Goal: Find specific page/section: Find specific page/section

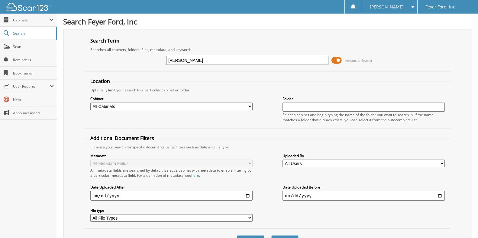
type input "[PERSON_NAME]"
click at [271, 236] on button "Search" at bounding box center [284, 241] width 27 height 11
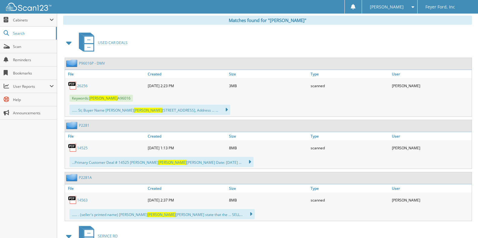
scroll to position [189, 0]
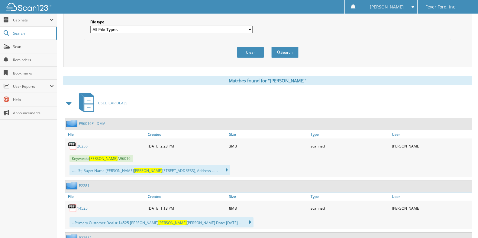
click at [80, 148] on link "26256" at bounding box center [82, 146] width 11 height 5
click at [25, 21] on span "Cabinets" at bounding box center [31, 20] width 37 height 5
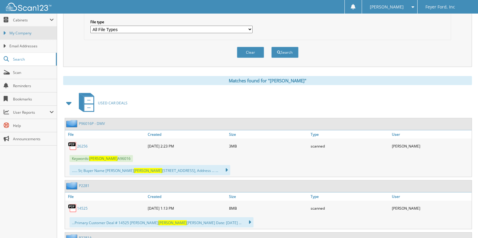
click at [25, 34] on span "My Company" at bounding box center [31, 32] width 44 height 5
